Goal: Task Accomplishment & Management: Use online tool/utility

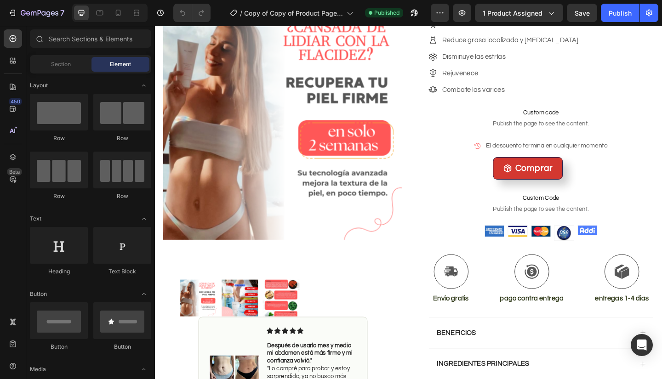
scroll to position [166, 0]
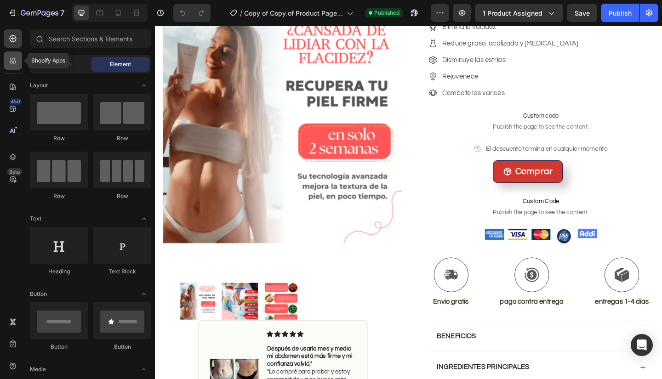
click at [10, 59] on icon at bounding box center [12, 60] width 9 height 9
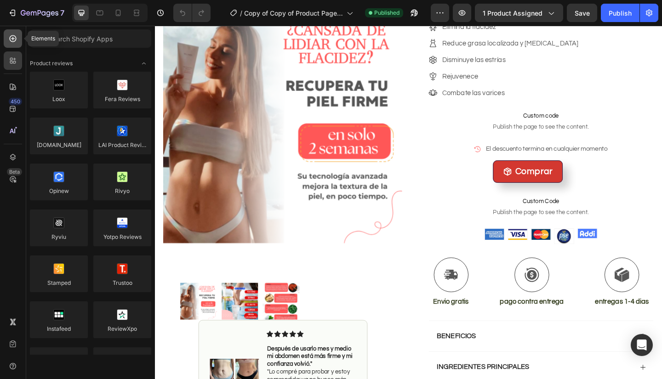
click at [15, 41] on icon at bounding box center [13, 38] width 7 height 7
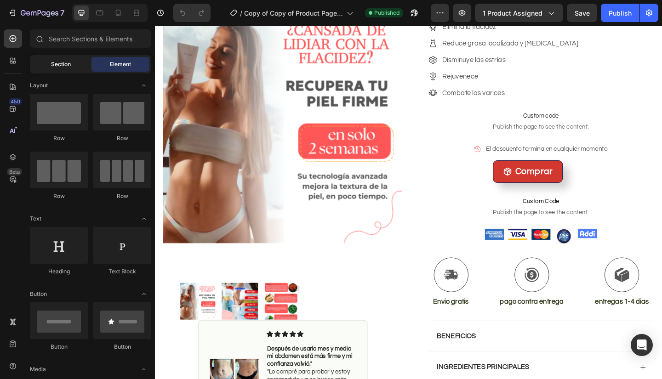
click at [52, 64] on span "Section" at bounding box center [61, 64] width 20 height 8
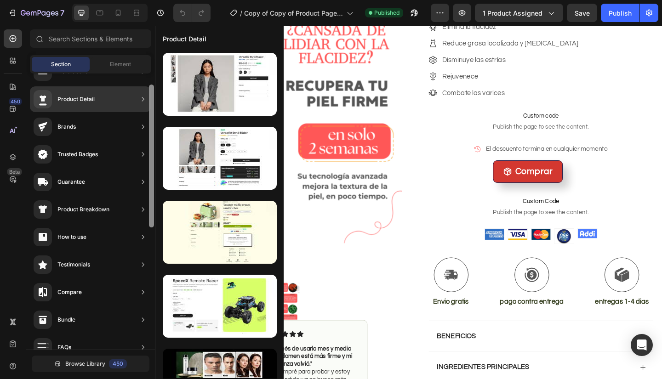
scroll to position [0, 0]
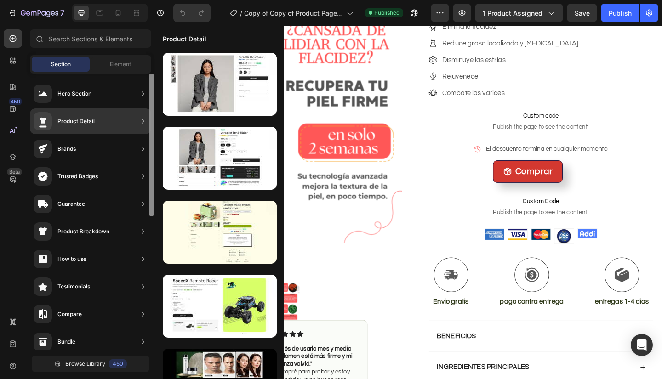
drag, startPoint x: 150, startPoint y: 131, endPoint x: 155, endPoint y: 87, distance: 43.4
click at [155, 87] on div at bounding box center [151, 212] width 7 height 276
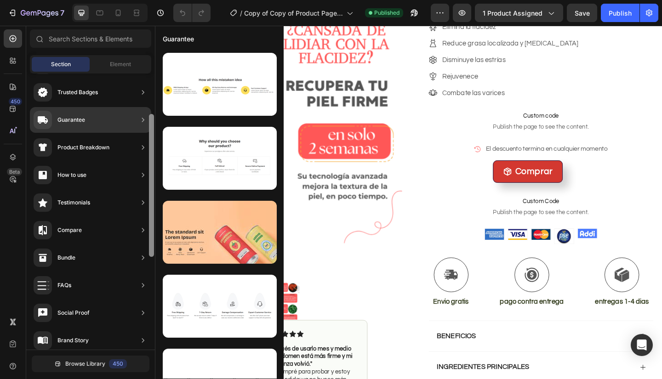
scroll to position [94, 0]
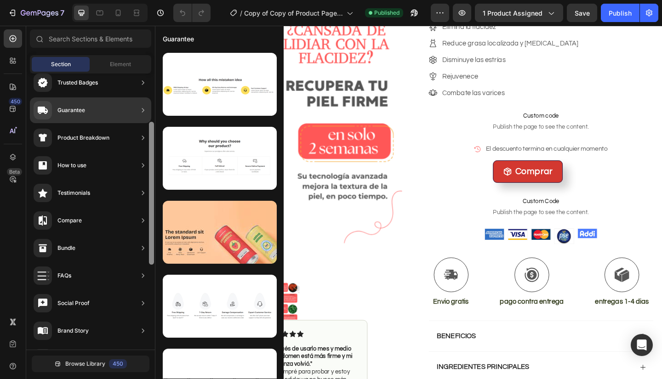
drag, startPoint x: 152, startPoint y: 203, endPoint x: 153, endPoint y: 252, distance: 48.8
click at [153, 252] on div at bounding box center [151, 193] width 5 height 143
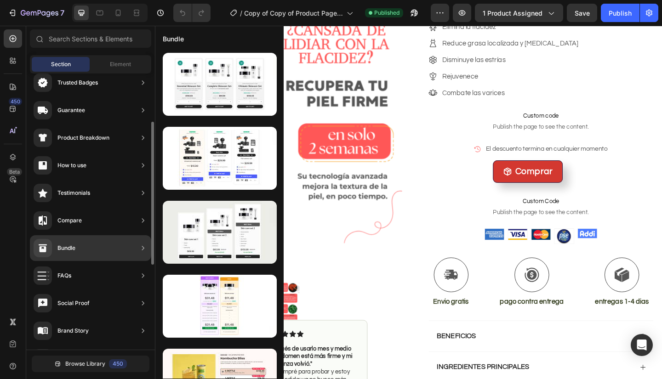
click at [101, 251] on div "Bundle" at bounding box center [90, 248] width 121 height 26
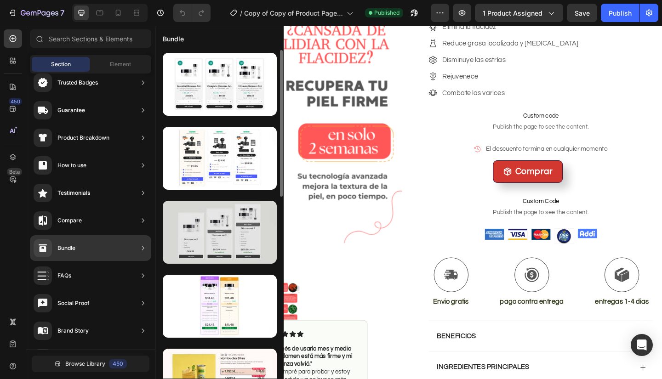
click at [219, 223] on div at bounding box center [220, 232] width 114 height 63
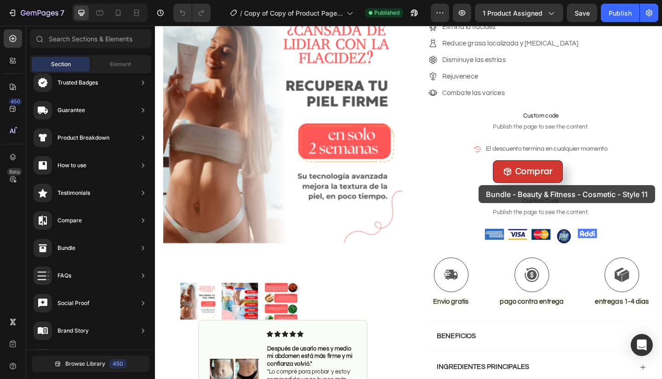
drag, startPoint x: 374, startPoint y: 249, endPoint x: 507, endPoint y: 200, distance: 141.7
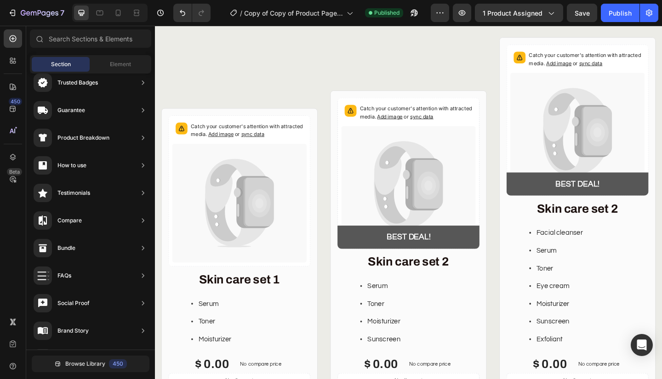
scroll to position [666, 0]
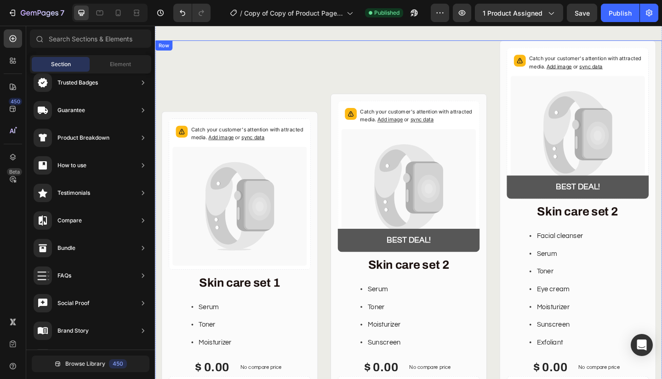
click at [426, 84] on div "Catch your customer's attention with attracted media. Add image or sync data Pr…" at bounding box center [431, 253] width 170 height 423
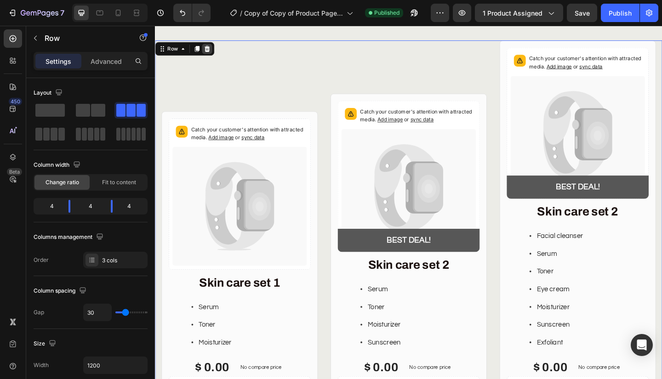
click at [208, 52] on icon at bounding box center [211, 50] width 7 height 7
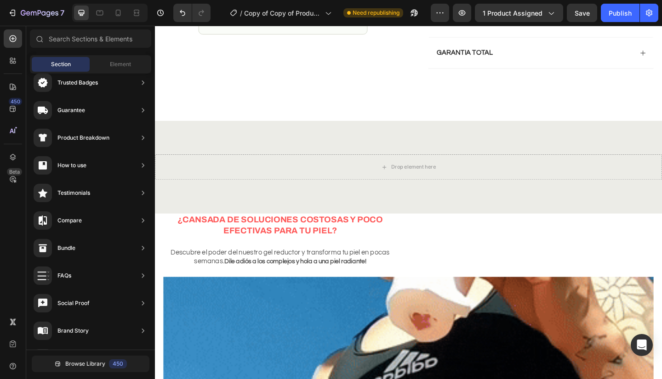
scroll to position [539, 0]
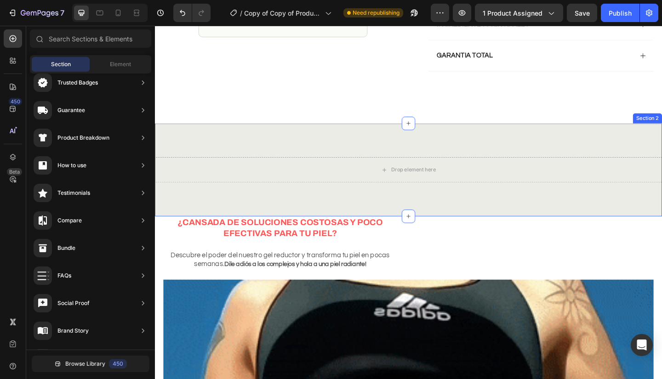
click at [618, 150] on div "Drop element here Section 2" at bounding box center [431, 182] width 552 height 101
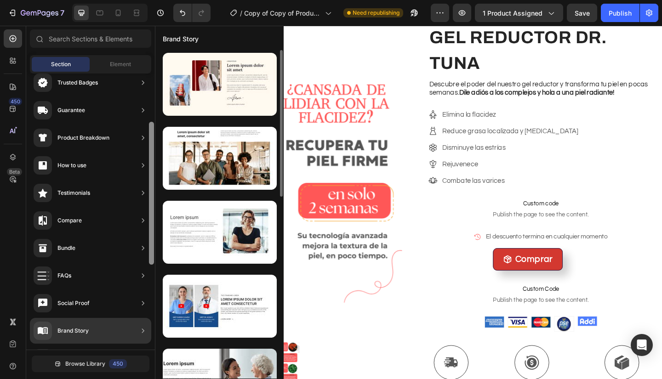
scroll to position [0, 0]
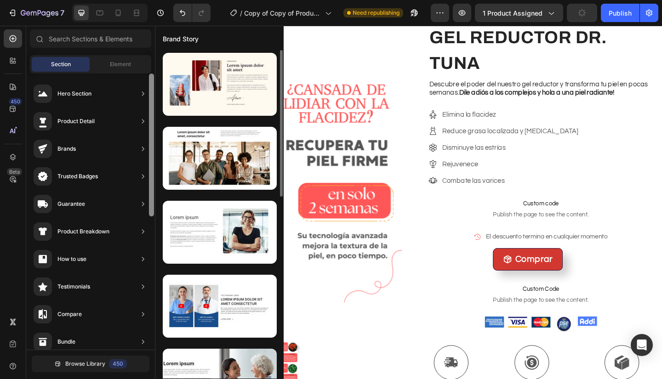
drag, startPoint x: 151, startPoint y: 241, endPoint x: 158, endPoint y: 148, distance: 93.7
click at [155, 148] on div "450 Beta Sections(18) Elements(84) Section Element Hero Section Product Detail …" at bounding box center [77, 203] width 155 height 354
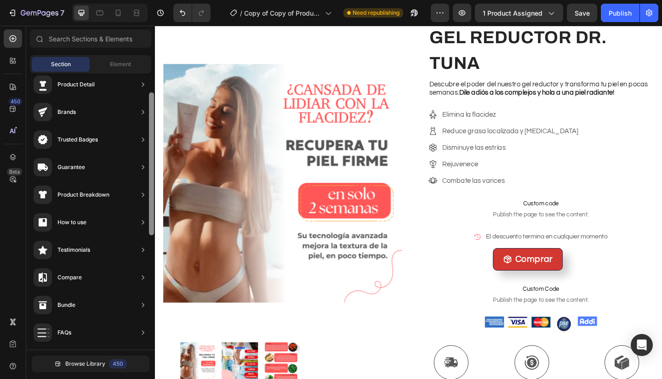
scroll to position [112, 0]
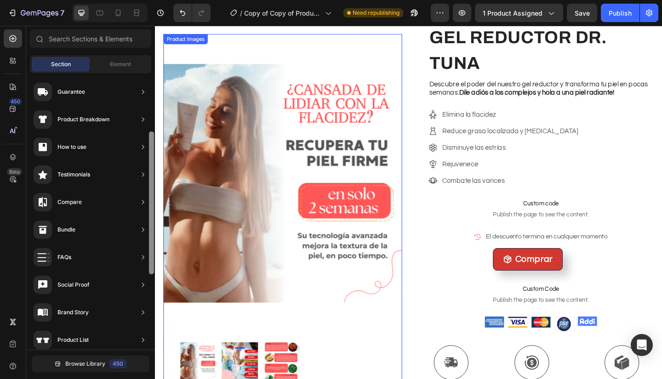
drag, startPoint x: 306, startPoint y: 224, endPoint x: 166, endPoint y: 353, distance: 190.4
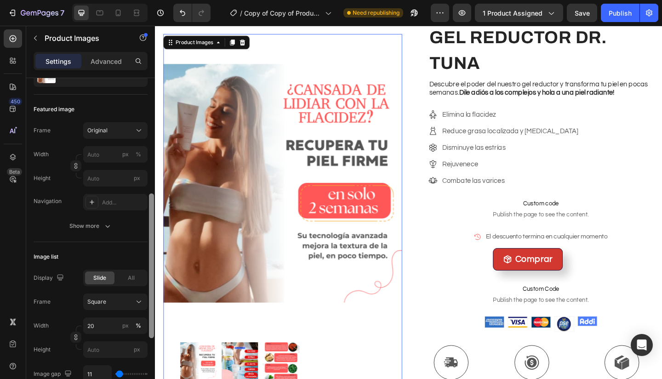
scroll to position [52, 0]
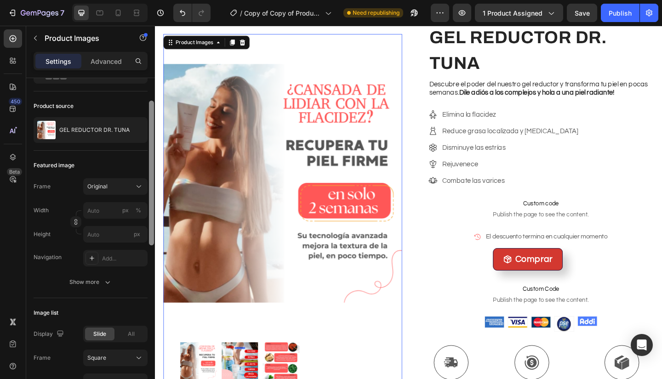
drag, startPoint x: 307, startPoint y: 227, endPoint x: 182, endPoint y: 126, distance: 160.6
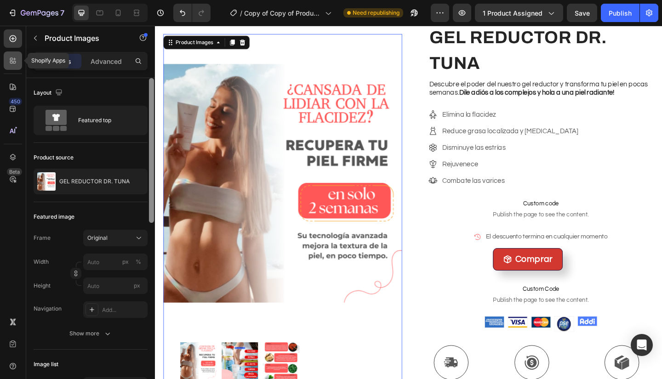
click at [18, 62] on div at bounding box center [13, 61] width 18 height 18
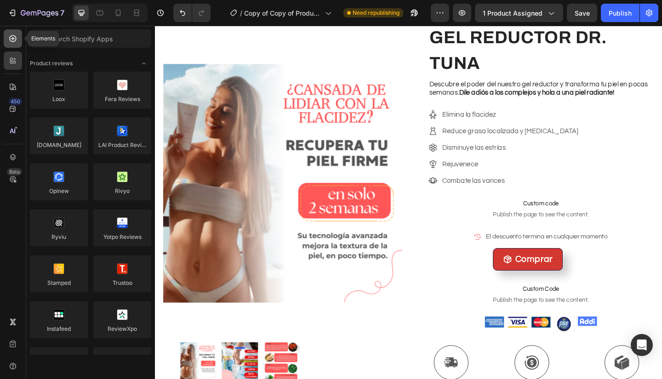
click at [15, 34] on icon at bounding box center [12, 38] width 9 height 9
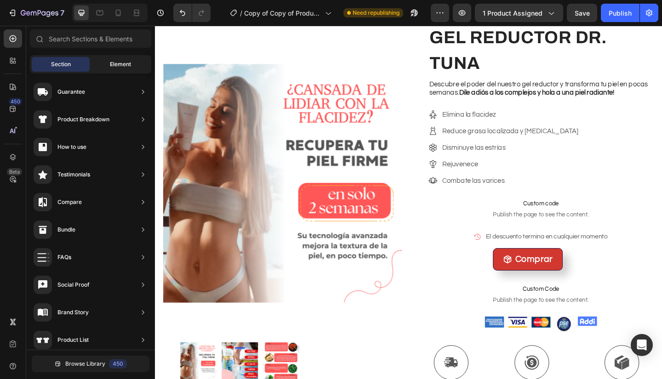
click at [115, 61] on span "Element" at bounding box center [120, 64] width 21 height 8
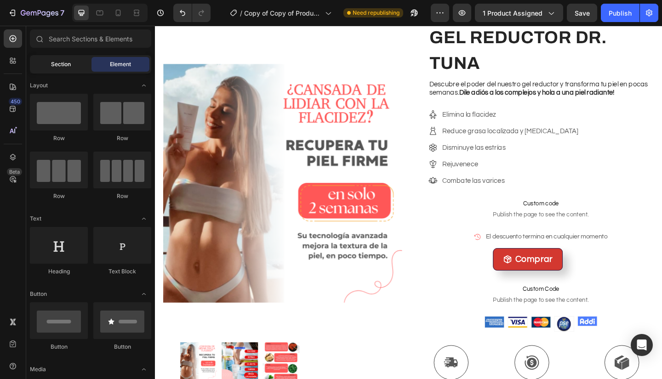
click at [77, 62] on div "Section" at bounding box center [61, 64] width 58 height 15
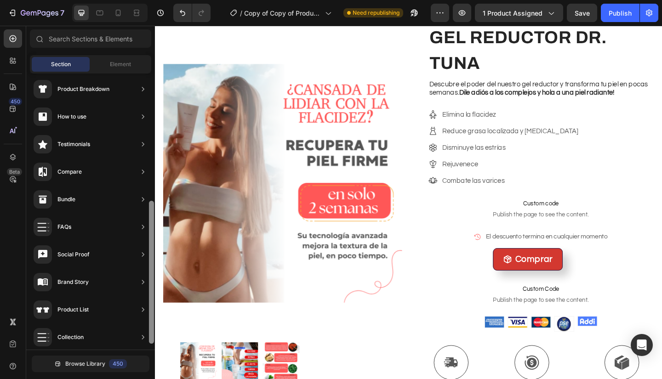
scroll to position [139, 0]
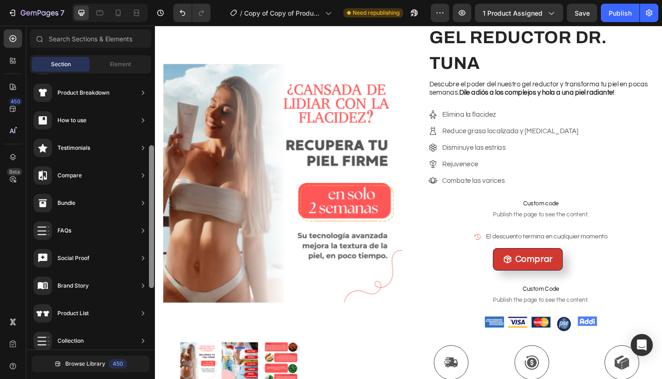
drag, startPoint x: 152, startPoint y: 216, endPoint x: 149, endPoint y: 155, distance: 61.2
click at [149, 155] on div at bounding box center [151, 216] width 5 height 143
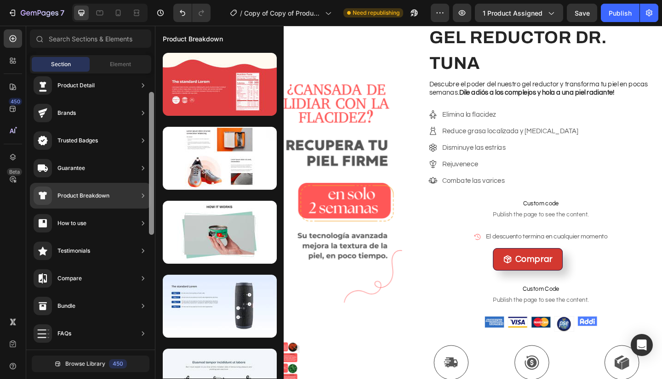
drag, startPoint x: 153, startPoint y: 150, endPoint x: 152, endPoint y: 96, distance: 54.3
click at [152, 96] on div at bounding box center [151, 163] width 5 height 143
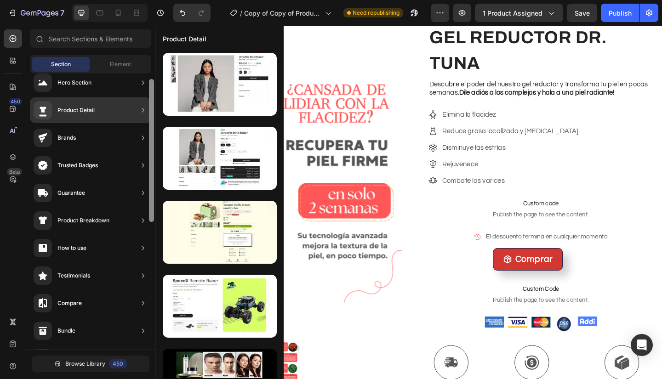
scroll to position [0, 0]
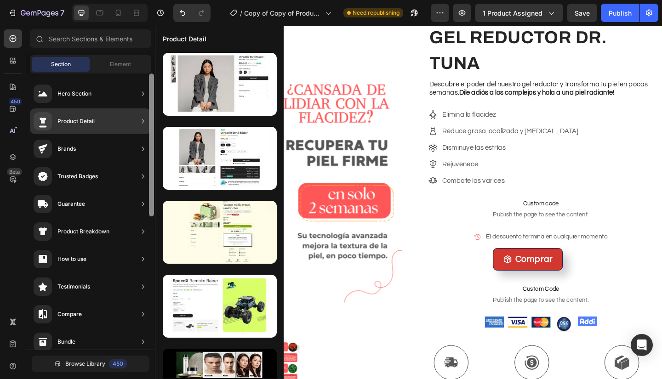
drag, startPoint x: 151, startPoint y: 101, endPoint x: 151, endPoint y: 78, distance: 22.5
click at [151, 78] on div at bounding box center [151, 145] width 5 height 143
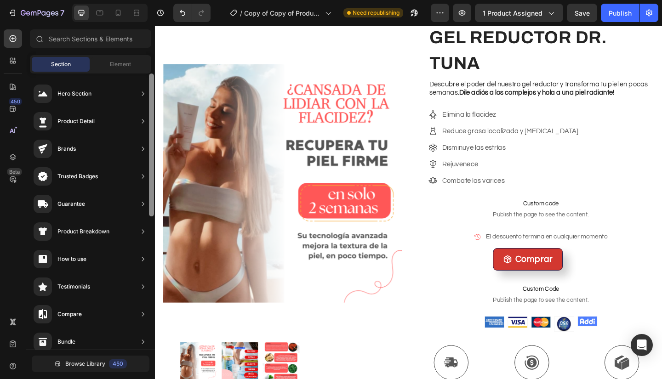
drag, startPoint x: 152, startPoint y: 91, endPoint x: 153, endPoint y: 65, distance: 25.8
click at [153, 65] on div "Sections(18) Elements(84) Section Element Hero Section Product Detail Brands Tr…" at bounding box center [90, 203] width 129 height 349
drag, startPoint x: 152, startPoint y: 80, endPoint x: 150, endPoint y: 69, distance: 10.3
click at [150, 69] on div "Sections(18) Elements(84) Section Element Hero Section Product Detail Brands Tr…" at bounding box center [90, 203] width 129 height 349
click at [123, 64] on span "Element" at bounding box center [120, 64] width 21 height 8
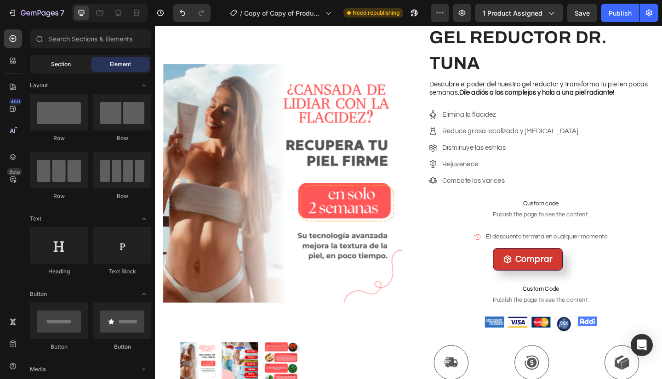
click at [67, 67] on span "Section" at bounding box center [61, 64] width 20 height 8
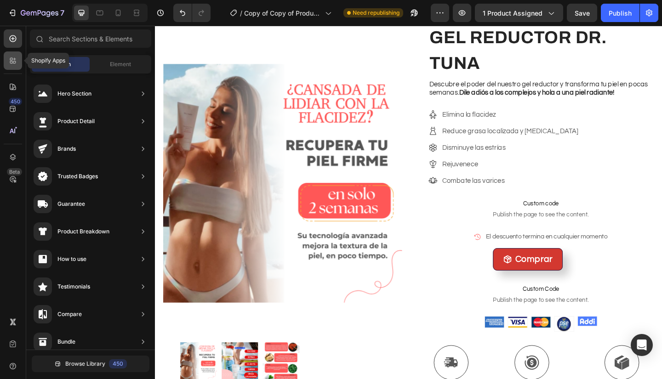
click at [19, 65] on div at bounding box center [13, 61] width 18 height 18
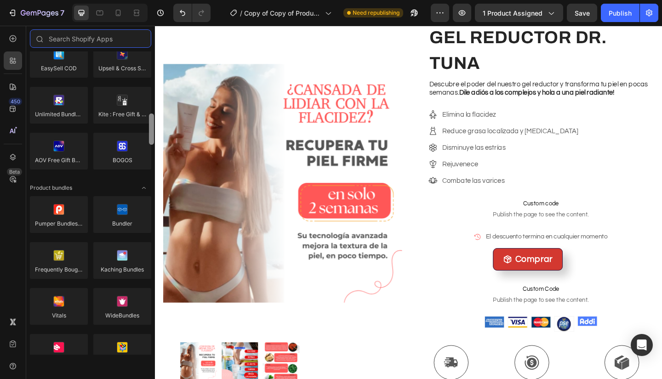
scroll to position [563, 0]
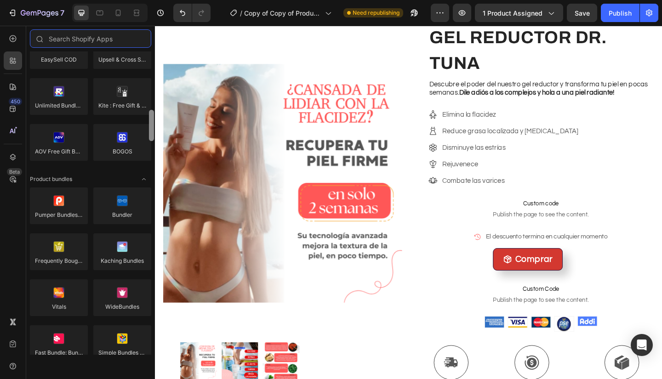
drag, startPoint x: 150, startPoint y: 72, endPoint x: 153, endPoint y: 131, distance: 58.9
click at [153, 131] on div at bounding box center [151, 125] width 5 height 31
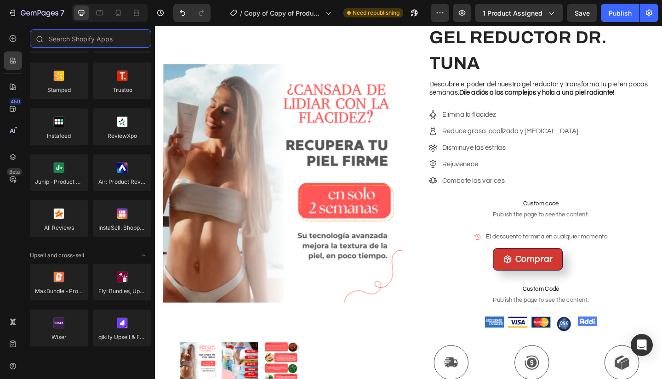
scroll to position [0, 0]
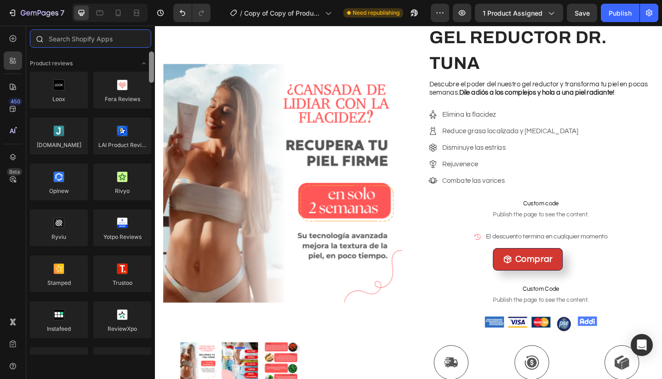
drag, startPoint x: 150, startPoint y: 131, endPoint x: 152, endPoint y: 31, distance: 100.3
click at [152, 31] on div "Sections(18) Elements(84) Hero Section Product Detail Brands Trusted Badges Gua…" at bounding box center [90, 192] width 129 height 326
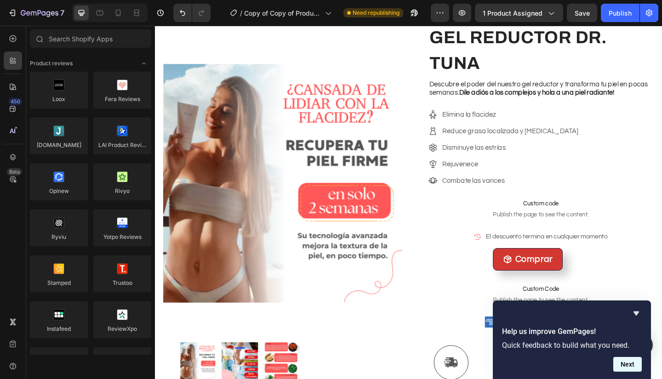
click at [627, 368] on button "Next" at bounding box center [628, 364] width 29 height 15
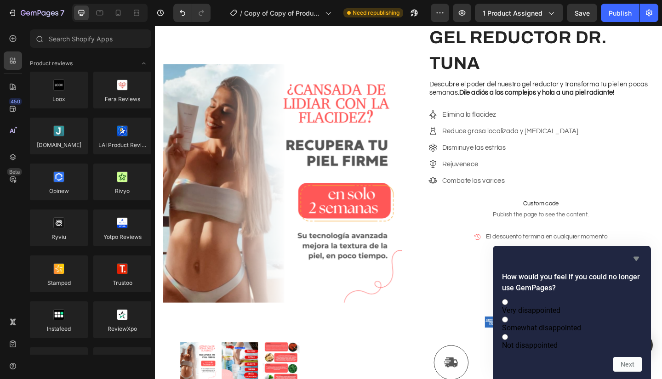
click at [636, 257] on icon "Hide survey" at bounding box center [637, 259] width 6 height 4
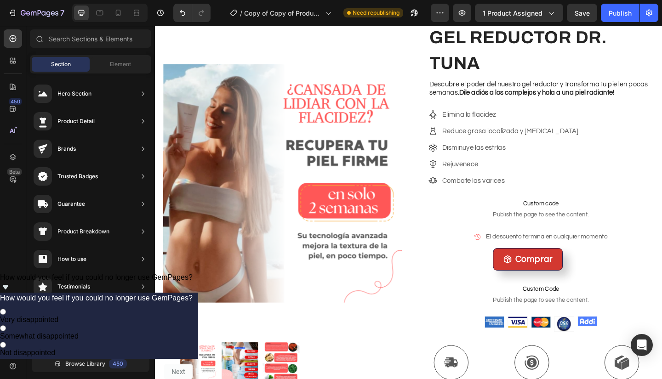
drag, startPoint x: 701, startPoint y: 73, endPoint x: 680, endPoint y: 279, distance: 207.1
click at [662, 279] on div "Comprar Button Custom Code Publish the page to see the content. Custom Code Row" at bounding box center [575, 302] width 245 height 69
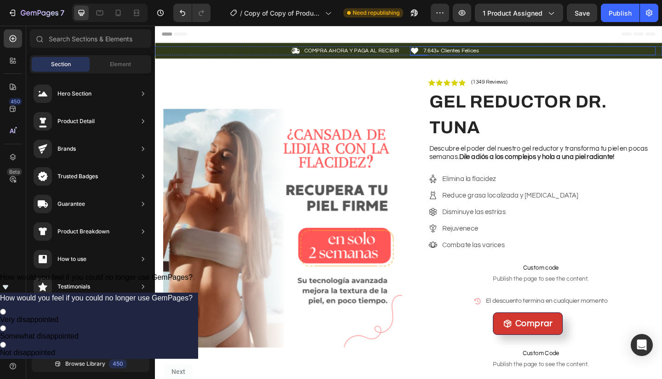
click at [646, 57] on div "Icon 7.643+ Clientes Felices Text Block Row" at bounding box center [566, 53] width 267 height 10
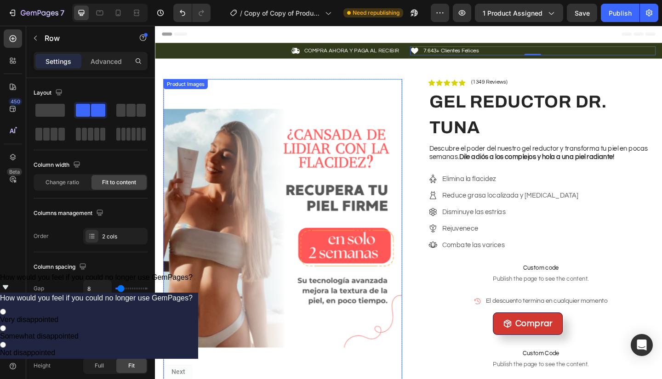
click at [333, 152] on img at bounding box center [294, 246] width 260 height 325
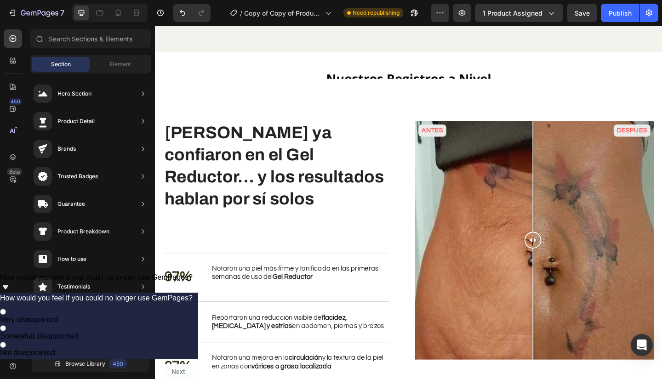
scroll to position [1697, 0]
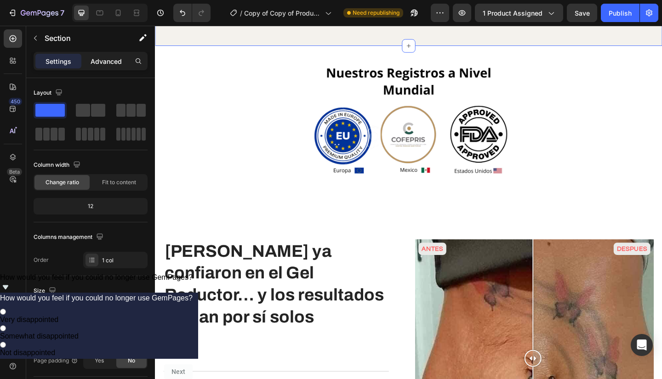
click at [107, 64] on p "Advanced" at bounding box center [106, 62] width 31 height 10
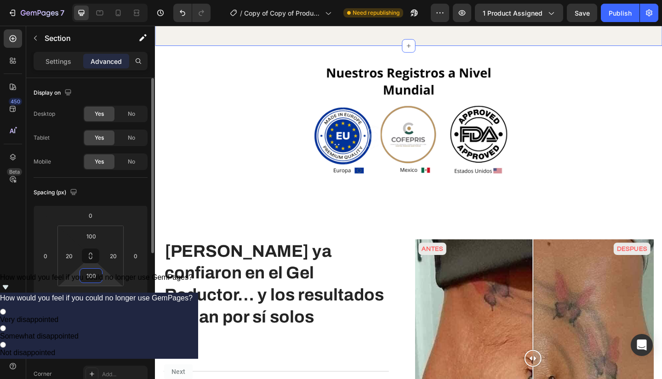
click at [95, 281] on input "100" at bounding box center [91, 276] width 18 height 14
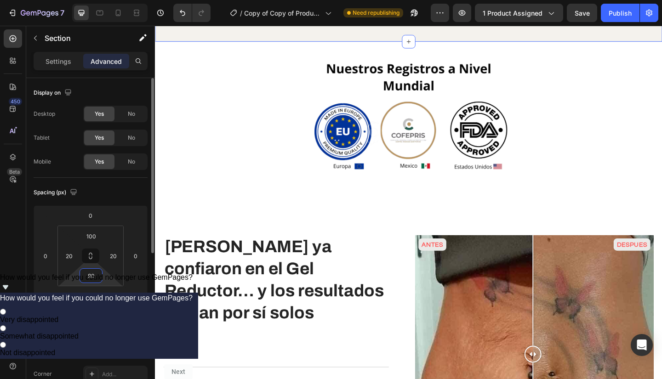
click at [94, 275] on input "90" at bounding box center [91, 276] width 18 height 14
type input "9"
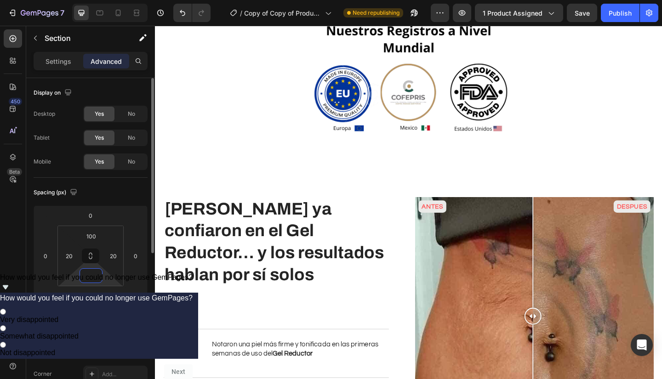
type input "6"
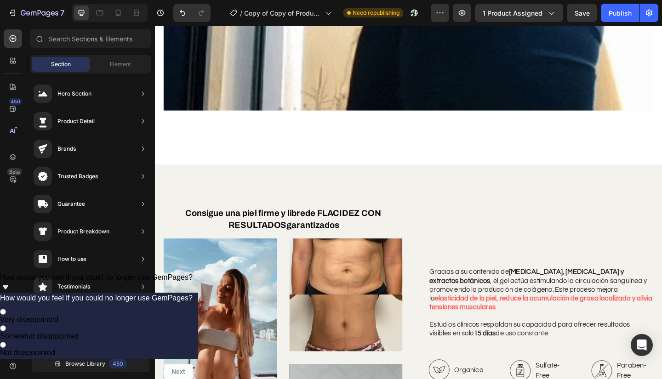
scroll to position [1282, 0]
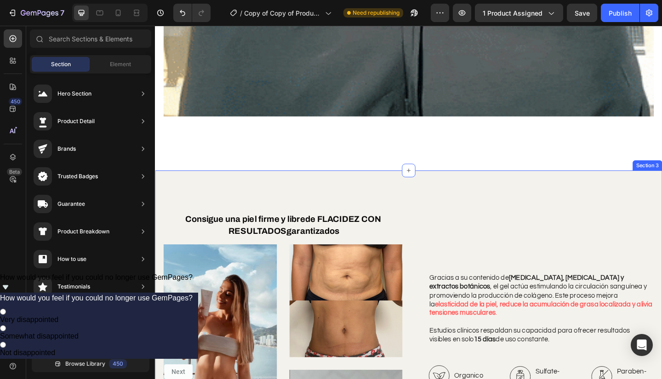
click at [533, 223] on div "Consigue una piel firme y libre de FLACIDEZ CON RESULTADOS garantizados Heading…" at bounding box center [431, 365] width 552 height 363
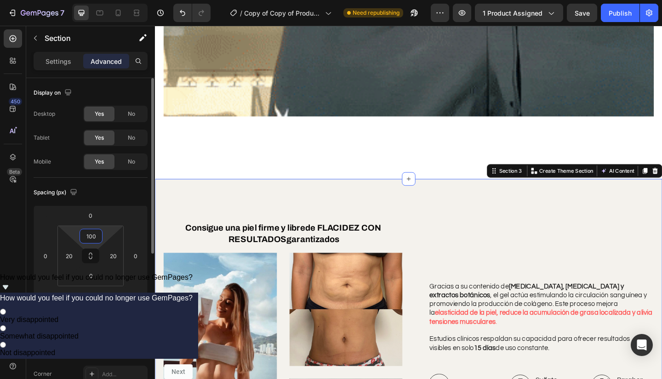
click at [97, 232] on input "100" at bounding box center [91, 237] width 18 height 14
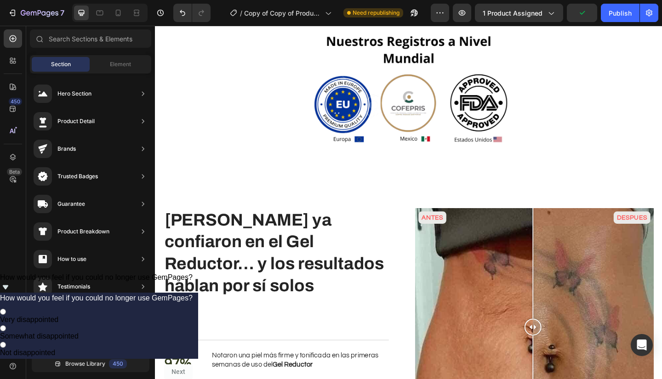
scroll to position [1793, 0]
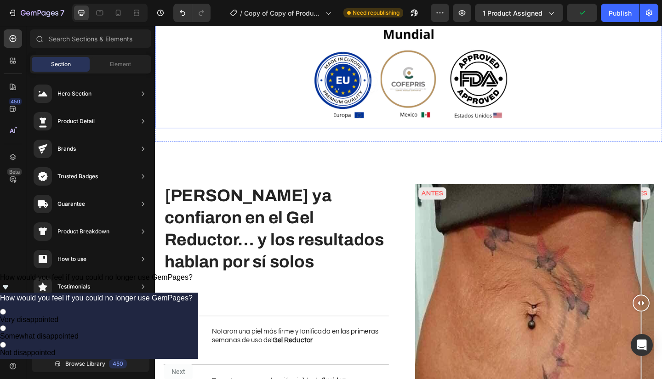
click at [603, 108] on div at bounding box center [431, 69] width 552 height 135
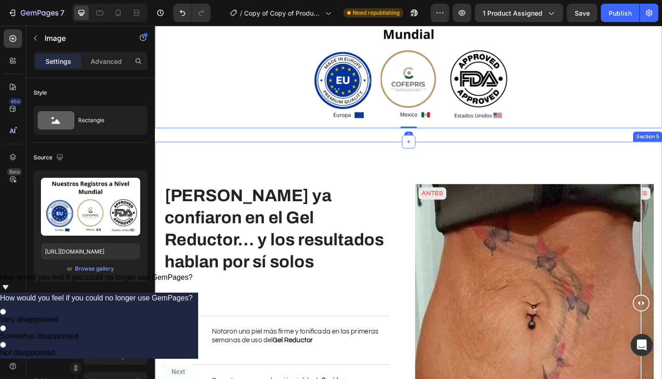
click at [524, 156] on div "MILES YA CONFIARON EN EL GEL REDUCTOR … y los resultados hablan por sí solos He…" at bounding box center [431, 350] width 552 height 397
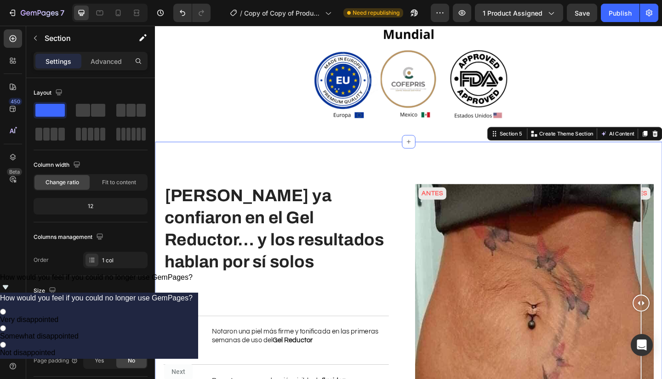
click at [492, 170] on div "MILES YA CONFIARON EN EL GEL REDUCTOR … y los resultados hablan por sí solos He…" at bounding box center [431, 350] width 552 height 397
click at [109, 61] on p "Advanced" at bounding box center [106, 62] width 31 height 10
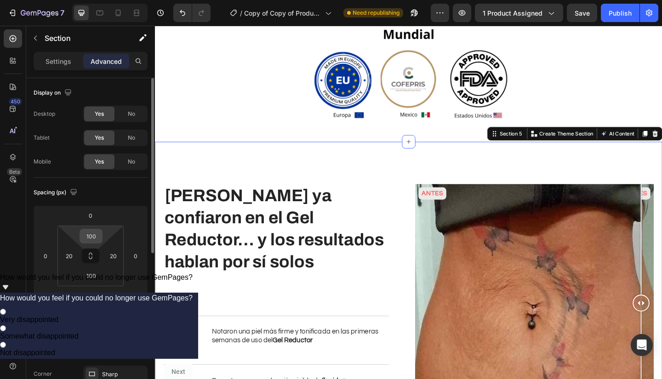
click at [93, 238] on input "100" at bounding box center [91, 237] width 18 height 14
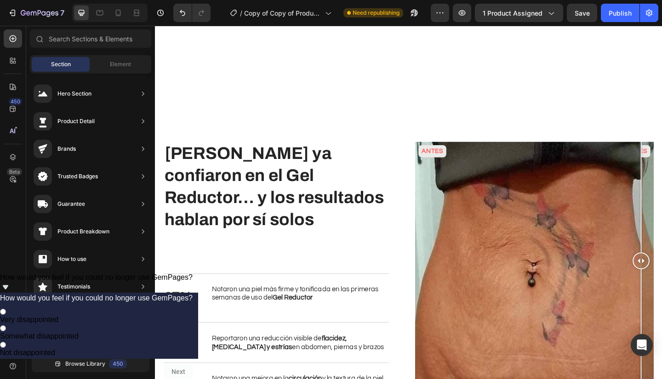
scroll to position [2033, 0]
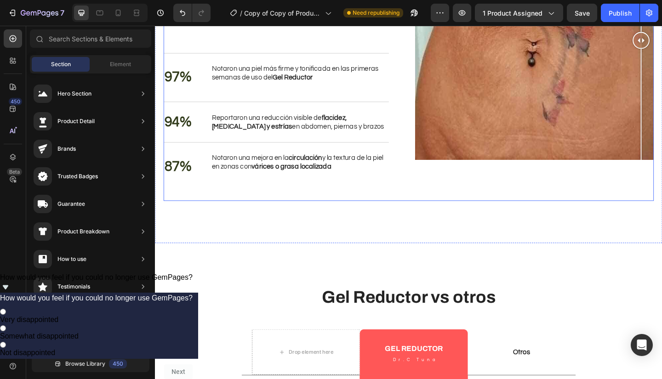
click at [467, 187] on div "ANTES DESPUES Image Comparison" at bounding box center [568, 64] width 260 height 305
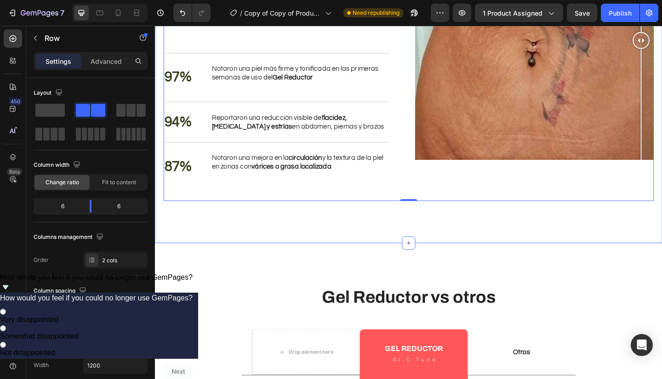
click at [476, 214] on div "MILES YA CONFIARON EN EL GEL REDUCTOR … y los resultados hablan por sí solos He…" at bounding box center [431, 87] width 552 height 351
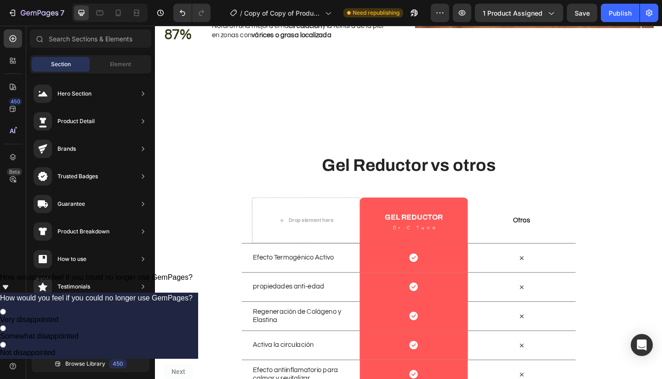
scroll to position [2202, 0]
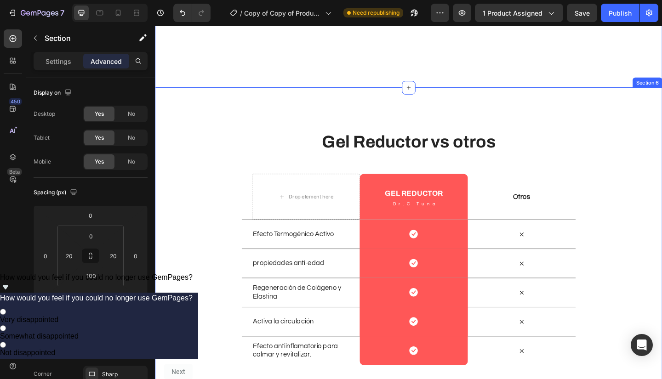
click at [550, 93] on div "Gel Reductor vs otros Heading Row Drop element here GEL REDUCTOR Heading Dr.C T…" at bounding box center [431, 267] width 552 height 348
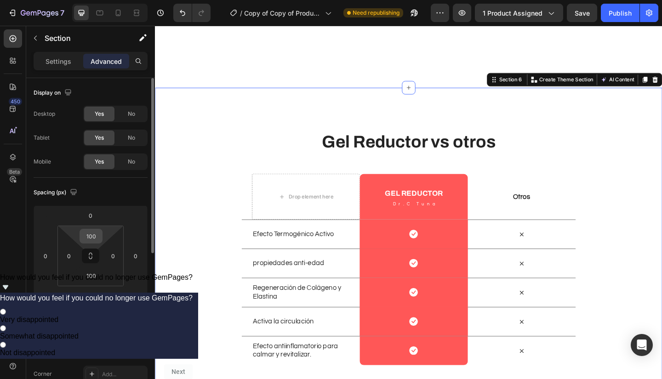
click at [91, 230] on input "100" at bounding box center [91, 237] width 18 height 14
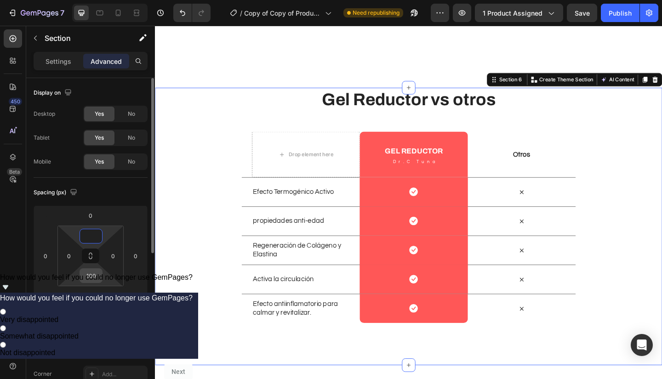
type input "0"
click at [88, 276] on input "100" at bounding box center [91, 276] width 18 height 14
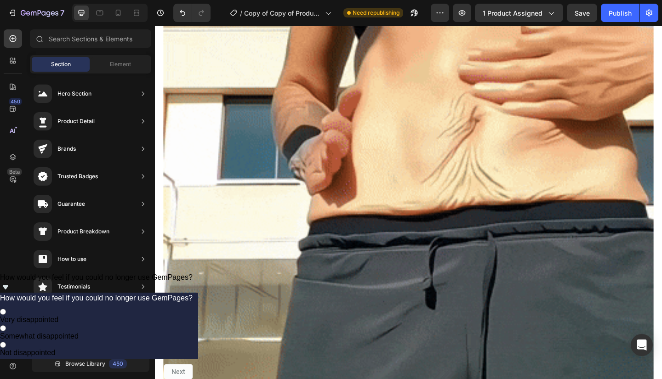
scroll to position [0, 0]
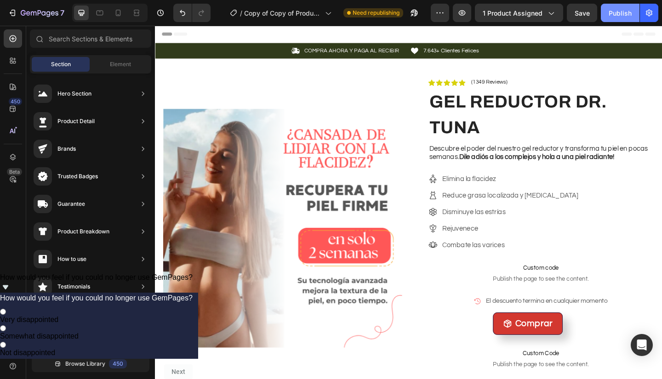
click at [619, 11] on div "Publish" at bounding box center [620, 13] width 23 height 10
click at [620, 22] on button "Publish" at bounding box center [620, 13] width 39 height 18
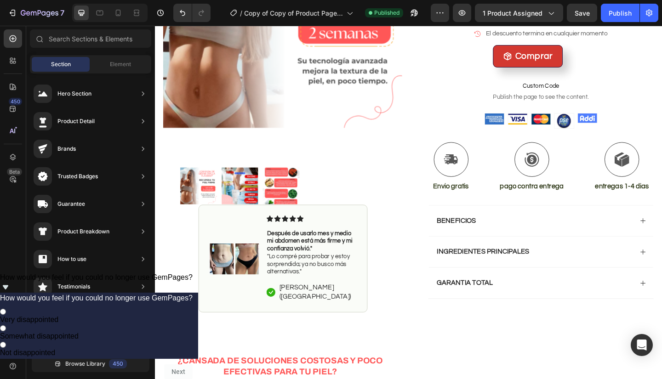
scroll to position [357, 0]
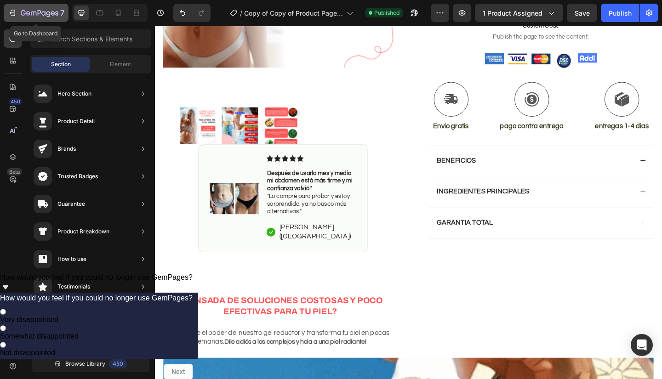
click at [12, 11] on icon "button" at bounding box center [12, 12] width 9 height 9
